Goal: Check status: Check status

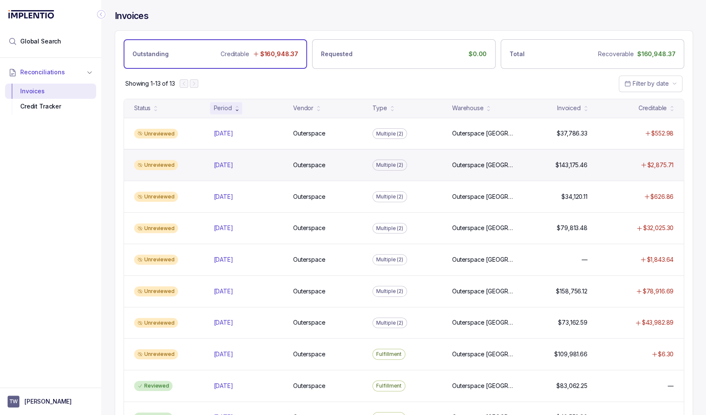
click at [266, 149] on div "Unreviewed [DATE] [DATE] Outerspace Outerspace Multiple (2) [GEOGRAPHIC_DATA] $…" at bounding box center [404, 165] width 560 height 32
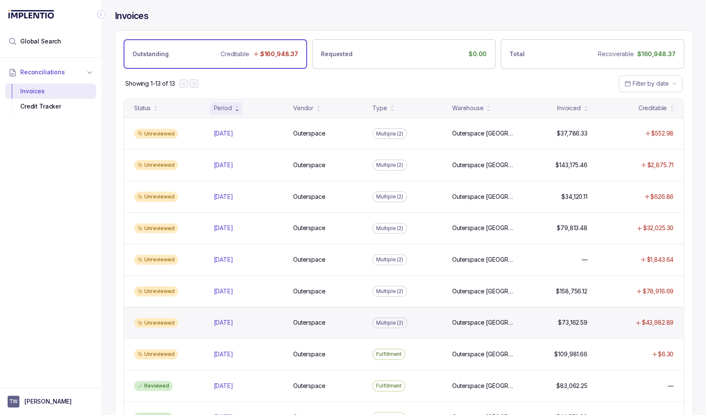
click at [437, 326] on div "Unreviewed [DATE] [DATE] Outerspace Outerspace Multiple (2) [GEOGRAPHIC_DATA] […" at bounding box center [404, 323] width 560 height 32
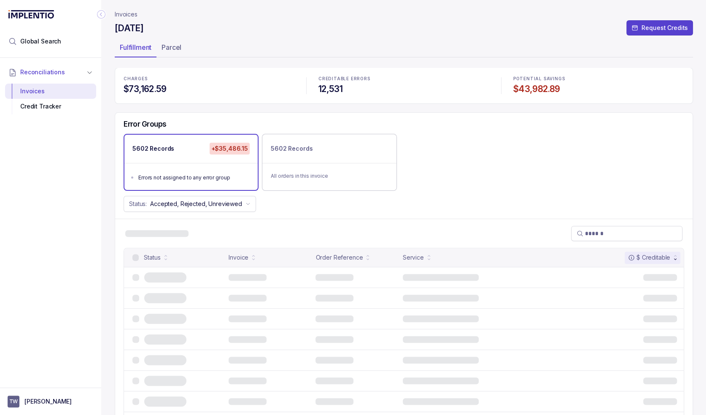
click at [324, 202] on div "Status: Accepted, Rejected, Unreviewed" at bounding box center [403, 204] width 577 height 16
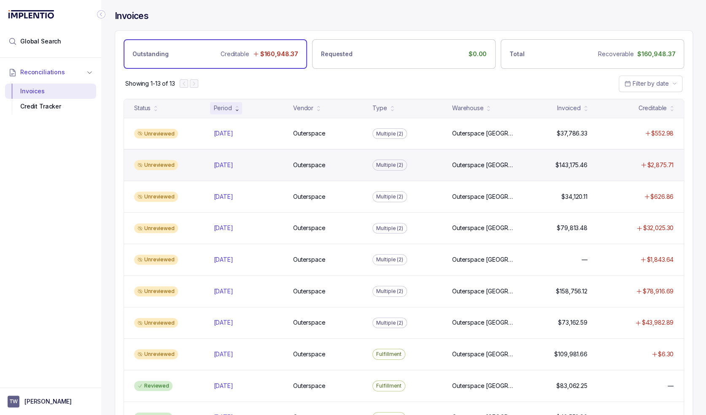
click at [194, 162] on div "Unreviewed" at bounding box center [169, 165] width 76 height 10
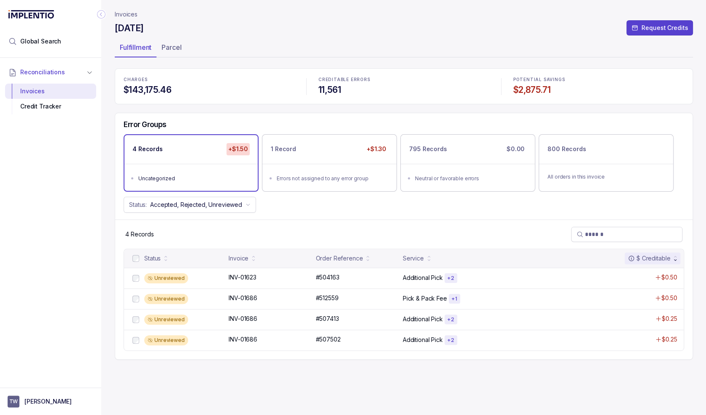
click at [334, 200] on div "Status: Accepted, Rejected, Unreviewed" at bounding box center [403, 205] width 577 height 16
click at [320, 279] on p "#504163" at bounding box center [327, 276] width 28 height 9
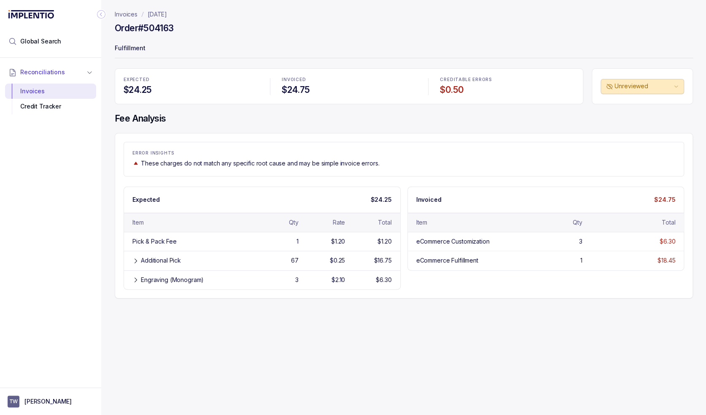
click at [197, 164] on p "These charges do not match any specific root cause and may be simple invoice er…" at bounding box center [260, 163] width 238 height 8
drag, startPoint x: 175, startPoint y: 163, endPoint x: 181, endPoint y: 158, distance: 7.5
click at [175, 163] on p "These charges do not match any specific root cause and may be simple invoice er…" at bounding box center [260, 163] width 238 height 8
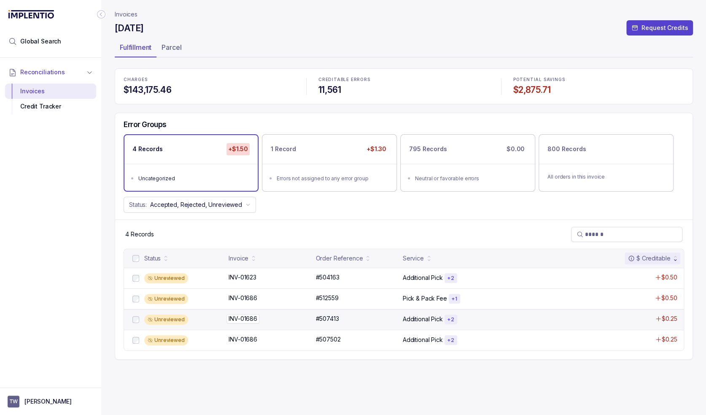
drag, startPoint x: 226, startPoint y: 320, endPoint x: 258, endPoint y: 318, distance: 31.7
click at [258, 318] on div "Unreviewed INV-01686 INV-01686 #507413 #507413 Additional Pick + 2 $0.25" at bounding box center [404, 319] width 560 height 21
copy div "INV-01686 INV-01686"
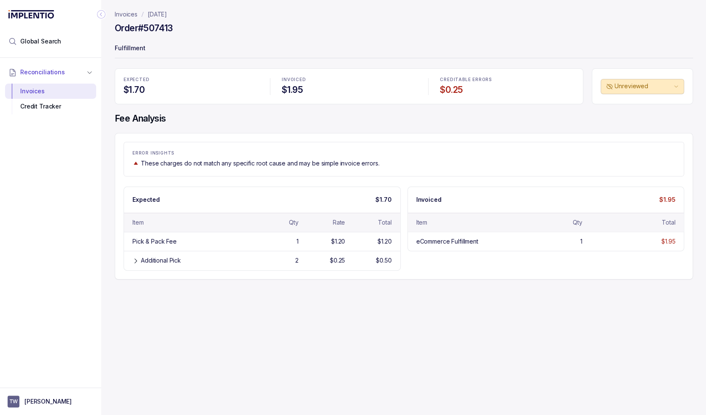
click at [281, 334] on div "Invoices [DATE] Order #507413 Fulfillment EXPECTED $1.70 INVOICED $1.95 CREDITA…" at bounding box center [400, 207] width 598 height 415
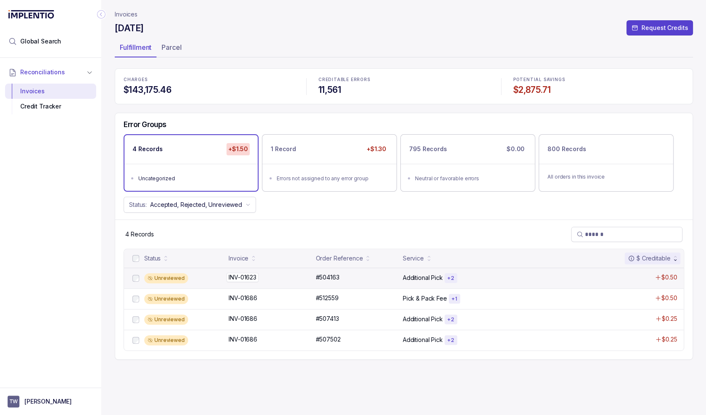
click at [276, 277] on div "INV-01623 INV-01623" at bounding box center [270, 277] width 82 height 8
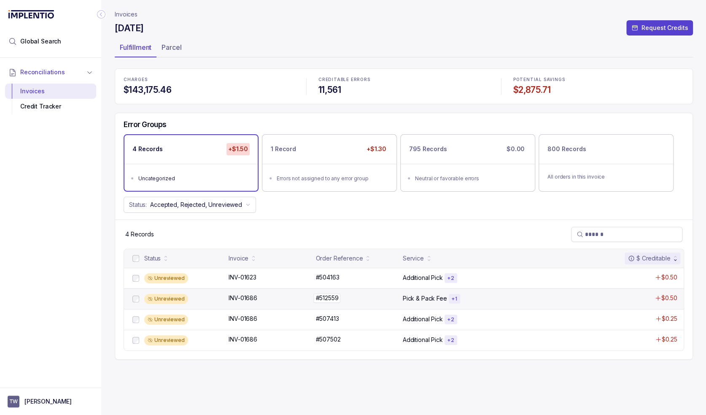
click at [317, 299] on p "#512559" at bounding box center [326, 297] width 27 height 9
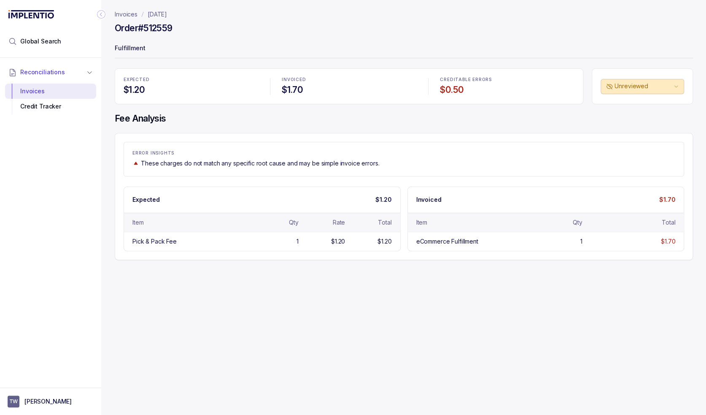
drag, startPoint x: 275, startPoint y: 310, endPoint x: 266, endPoint y: 302, distance: 12.3
click at [275, 310] on div "Invoices [DATE] Order #512559 Fulfillment EXPECTED $1.20 INVOICED $1.70 CREDITA…" at bounding box center [400, 207] width 598 height 415
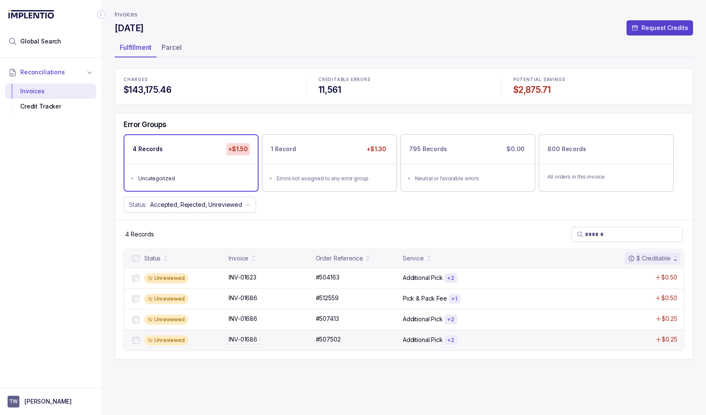
click at [234, 336] on p "INV-01686" at bounding box center [242, 338] width 33 height 9
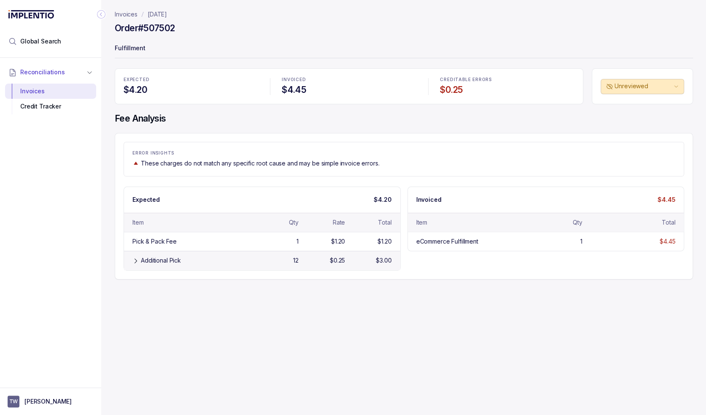
click at [198, 258] on div "Additional Pick" at bounding box center [196, 260] width 111 height 8
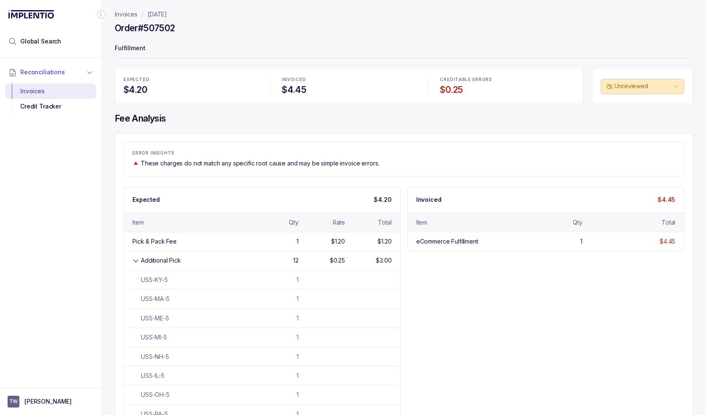
click at [307, 164] on p "These charges do not match any specific root cause and may be simple invoice er…" at bounding box center [260, 163] width 238 height 8
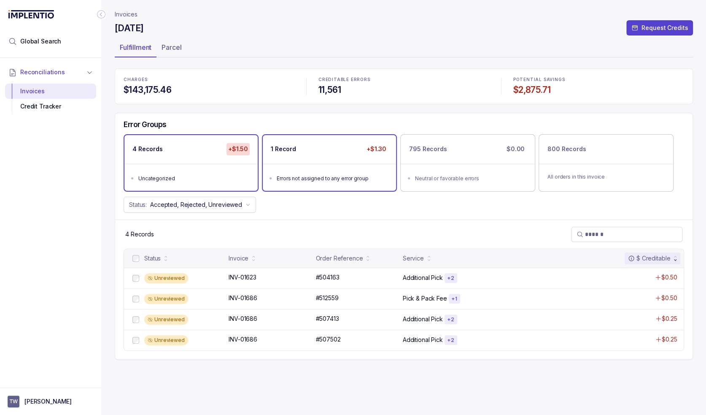
click at [363, 169] on ul "Errors not assigned to any error group" at bounding box center [329, 177] width 133 height 27
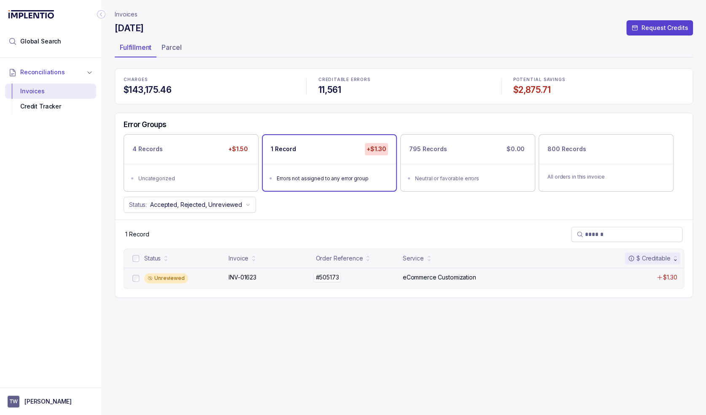
click at [334, 273] on div "#505173 #505173" at bounding box center [326, 277] width 23 height 8
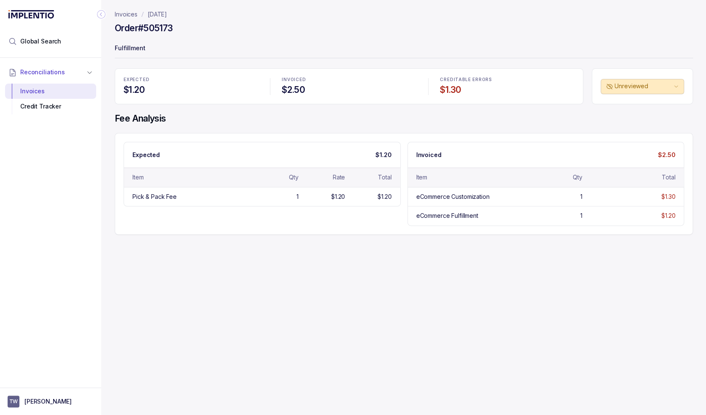
click at [250, 219] on div "Expected $1.20 Item Qty Rate Total Pick & Pack Fee 1 $1.20 $1.20 Invoiced $2.50…" at bounding box center [404, 184] width 560 height 84
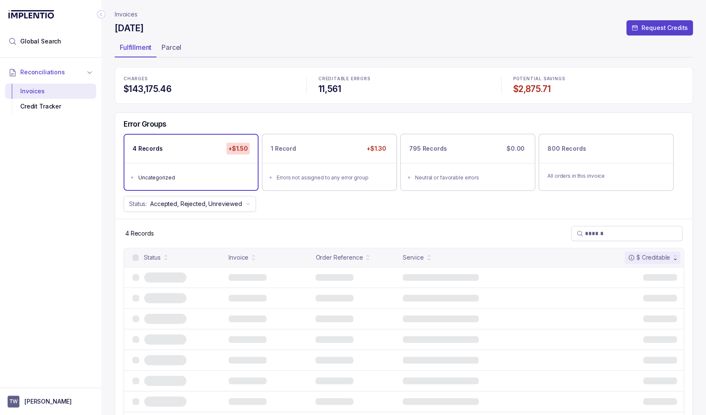
click at [214, 162] on div "4 Records +$1.50" at bounding box center [190, 149] width 133 height 28
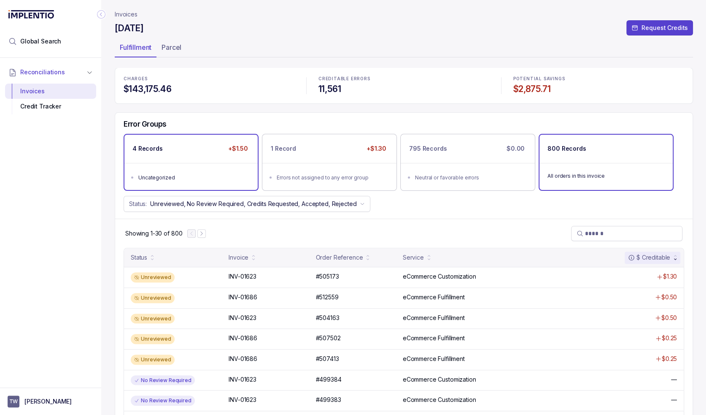
click at [214, 170] on ul "Uncategorized" at bounding box center [190, 176] width 133 height 27
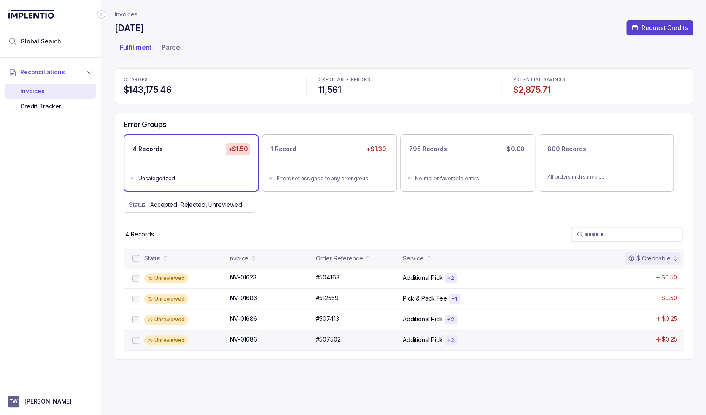
click at [305, 340] on div "INV-01686 INV-01686" at bounding box center [270, 339] width 82 height 8
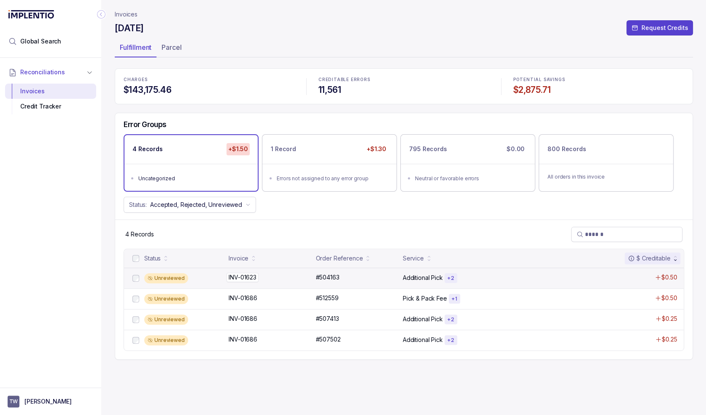
click at [293, 279] on div "INV-01623 INV-01623" at bounding box center [270, 277] width 82 height 8
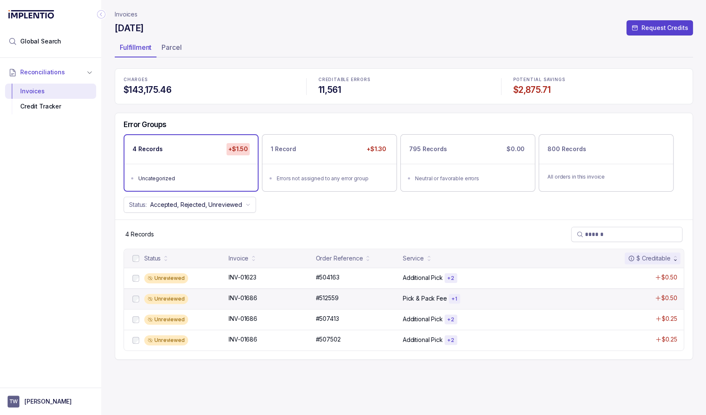
click at [316, 303] on div "Unreviewed INV-01686 INV-01686 #512559 #512559 Pick & Pack Fee + 1 $0.50" at bounding box center [404, 298] width 560 height 21
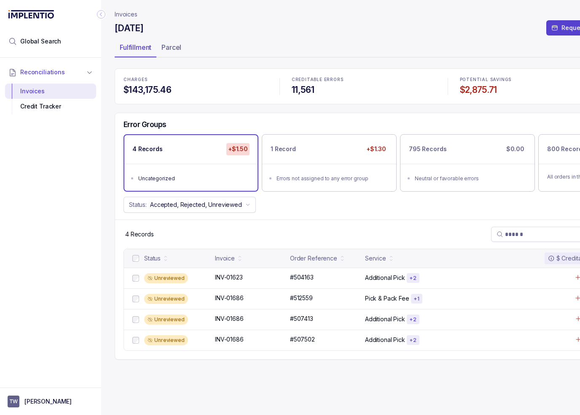
click at [288, 208] on div "Status: Accepted, Rejected, Unreviewed" at bounding box center [364, 205] width 498 height 16
drag, startPoint x: 256, startPoint y: 301, endPoint x: 237, endPoint y: 307, distance: 19.8
click at [256, 301] on div "Unreviewed INV-01686 INV-01686 #512559 #512559 Pick & Pack Fee + 1 $0.50" at bounding box center [364, 298] width 480 height 21
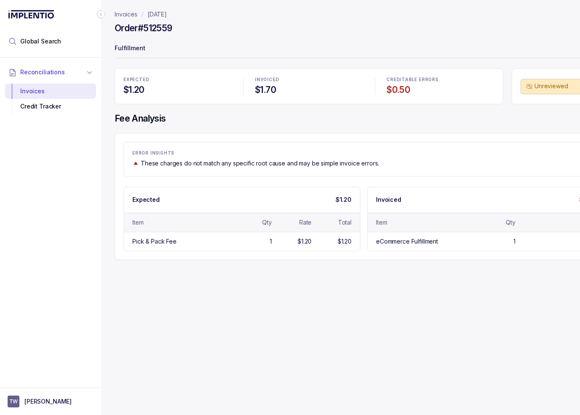
click at [459, 335] on div "Invoices [DATE] Order #512559 Fulfillment EXPECTED $1.20 INVOICED $1.70 CREDITA…" at bounding box center [360, 207] width 519 height 415
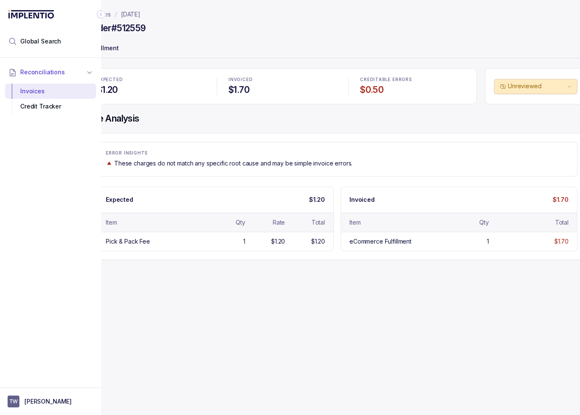
scroll to position [0, 40]
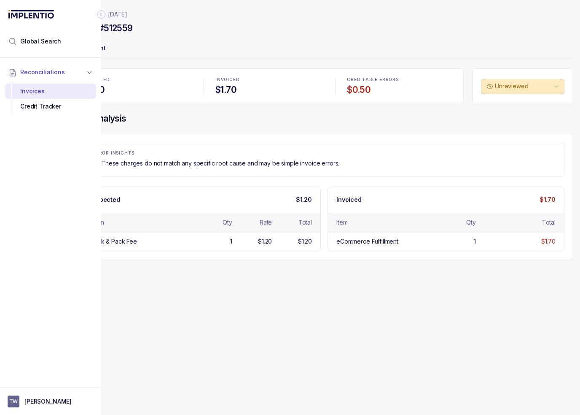
click at [412, 288] on div "Invoices [DATE] Order #512559 Fulfillment EXPECTED $1.20 INVOICED $1.70 CREDITA…" at bounding box center [321, 207] width 519 height 415
click at [321, 297] on div "Invoices [DATE] Order #512559 Fulfillment EXPECTED $1.20 INVOICED $1.70 CREDITA…" at bounding box center [321, 207] width 519 height 415
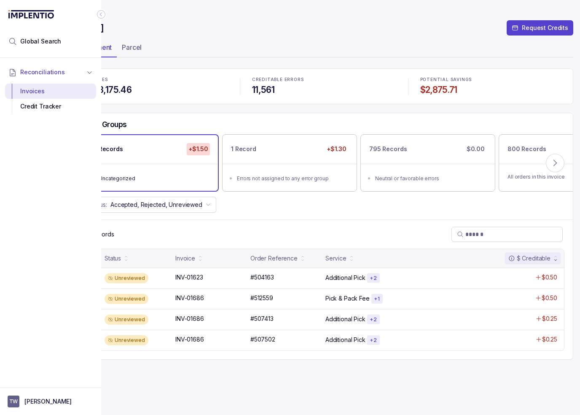
click at [183, 42] on ul "Fulfillment Parcel" at bounding box center [324, 48] width 498 height 17
